Goal: Transaction & Acquisition: Purchase product/service

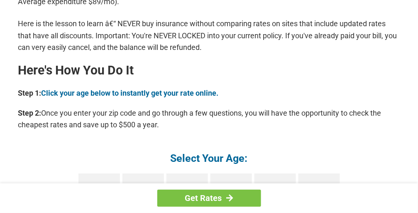
scroll to position [748, 0]
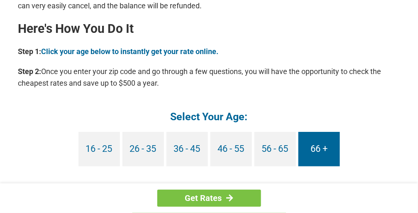
click at [324, 153] on link "66 +" at bounding box center [320, 149] width 42 height 34
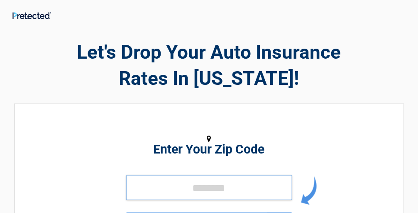
click at [170, 186] on input "tel" at bounding box center [209, 187] width 166 height 25
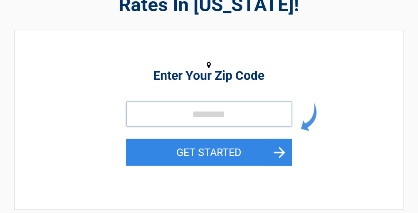
scroll to position [83, 0]
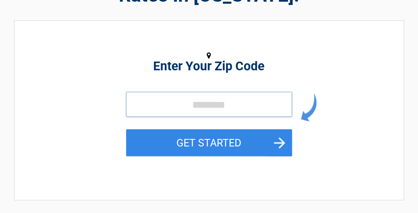
click at [169, 106] on input "tel" at bounding box center [209, 104] width 166 height 25
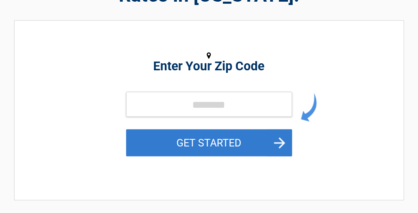
click at [207, 138] on button "GET STARTED" at bounding box center [209, 142] width 166 height 27
click at [206, 136] on button "GET STARTED" at bounding box center [209, 142] width 166 height 27
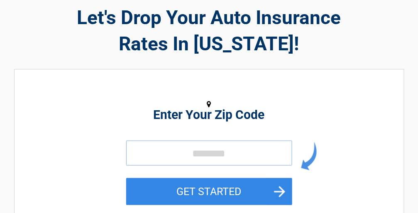
scroll to position [0, 0]
